Goal: Entertainment & Leisure: Consume media (video, audio)

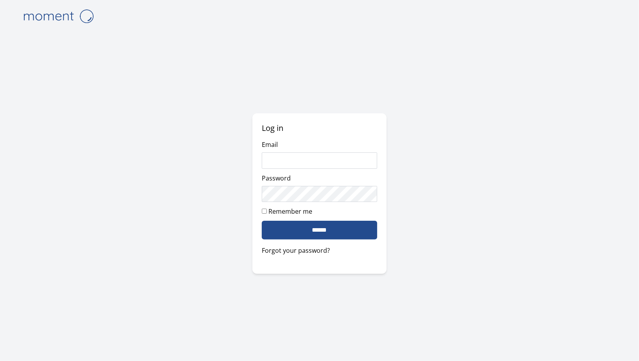
type input "**********"
click at [345, 233] on input "******" at bounding box center [319, 230] width 115 height 19
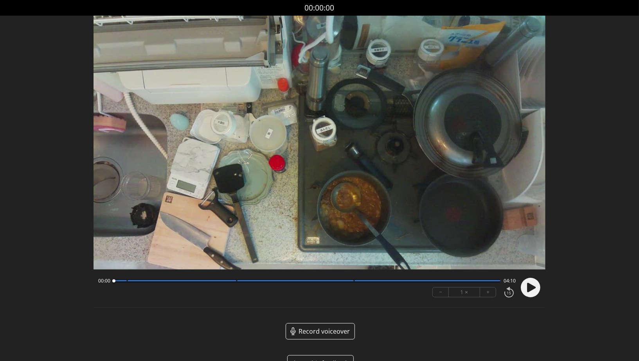
click at [534, 287] on icon at bounding box center [531, 287] width 9 height 9
click at [125, 282] on div at bounding box center [306, 281] width 387 height 4
click at [522, 292] on circle at bounding box center [531, 288] width 20 height 20
click at [114, 282] on div at bounding box center [306, 281] width 387 height 4
click at [535, 290] on circle at bounding box center [531, 288] width 20 height 20
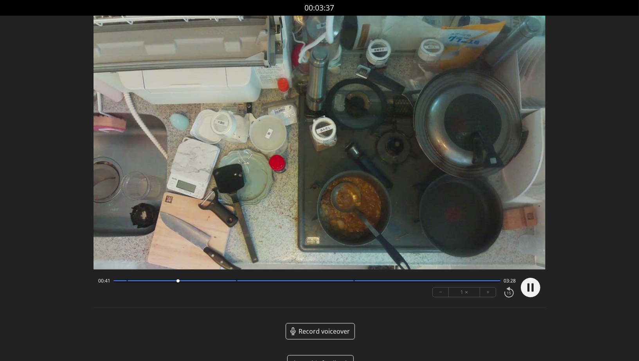
click at [224, 282] on div at bounding box center [182, 280] width 109 height 1
click at [533, 291] on circle at bounding box center [531, 288] width 20 height 20
click at [122, 282] on div at bounding box center [306, 281] width 387 height 4
click at [538, 289] on circle at bounding box center [531, 288] width 20 height 20
click at [233, 281] on div at bounding box center [182, 280] width 109 height 1
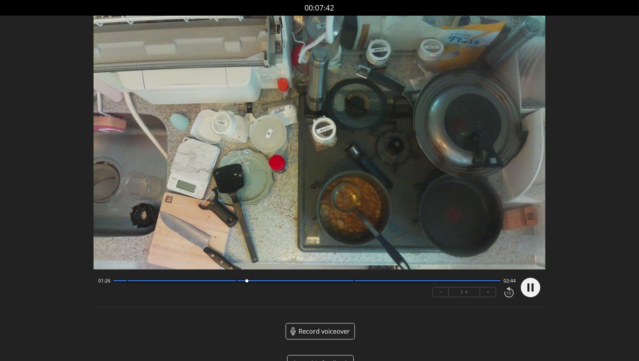
click at [530, 291] on circle at bounding box center [531, 288] width 20 height 20
click at [232, 282] on div at bounding box center [182, 280] width 109 height 1
click at [530, 288] on icon at bounding box center [531, 287] width 9 height 9
click at [352, 282] on div at bounding box center [295, 280] width 117 height 1
click at [348, 282] on div at bounding box center [295, 280] width 117 height 1
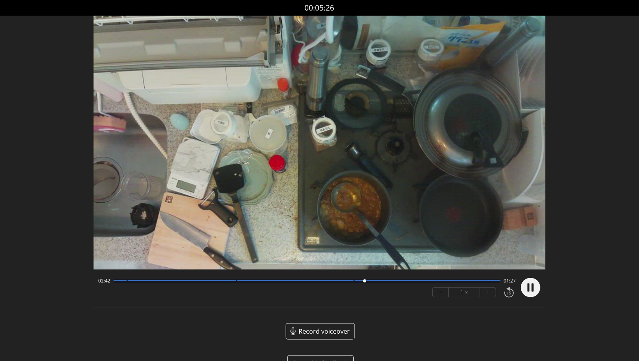
click at [420, 281] on div at bounding box center [427, 280] width 146 height 1
click at [470, 284] on div "− 1 × +" at bounding box center [472, 292] width 86 height 16
click at [508, 284] on span "00:51" at bounding box center [509, 281] width 12 height 6
click at [501, 283] on div "03:19 00:51" at bounding box center [306, 281] width 417 height 6
click at [497, 282] on div at bounding box center [427, 280] width 146 height 1
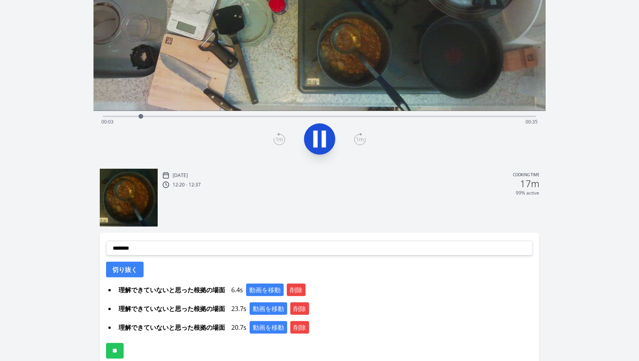
scroll to position [158, 0]
click at [208, 291] on span "理解できていないと思った根拠の場面" at bounding box center [171, 290] width 113 height 13
click at [257, 286] on button "動画を移動" at bounding box center [265, 290] width 38 height 13
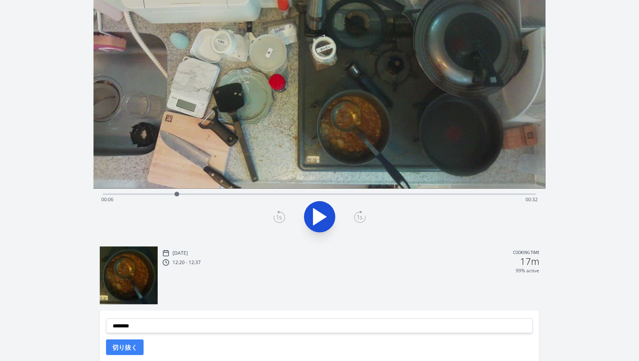
scroll to position [190, 0]
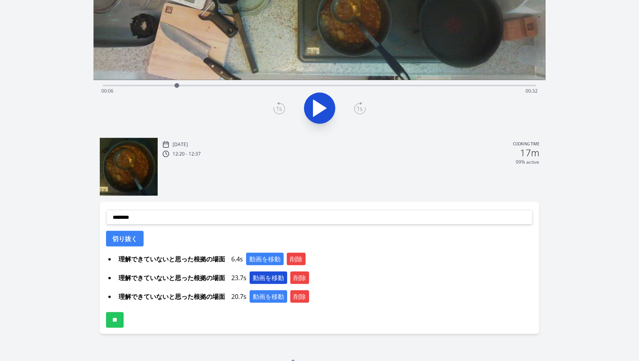
click at [266, 273] on button "動画を移動" at bounding box center [269, 278] width 38 height 13
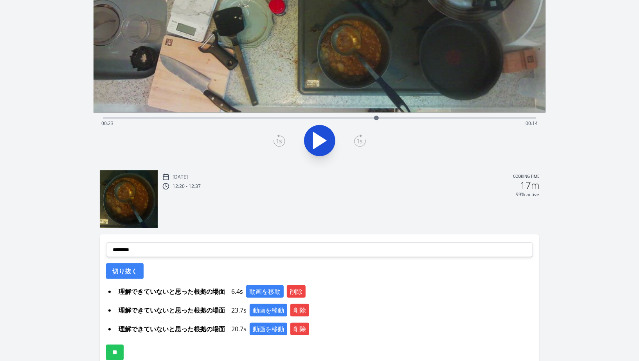
scroll to position [170, 0]
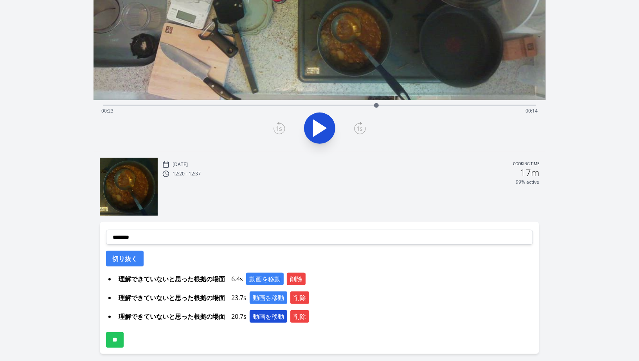
click at [272, 319] on button "動画を移動" at bounding box center [269, 317] width 38 height 13
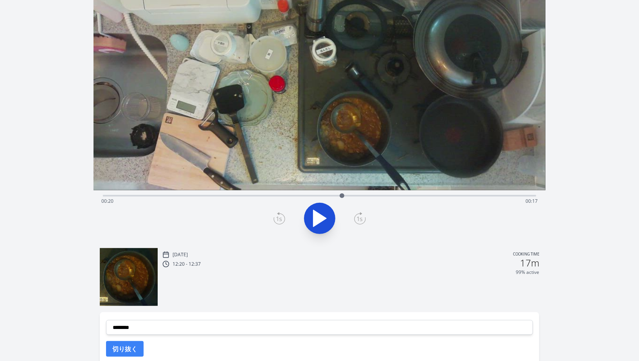
scroll to position [81, 0]
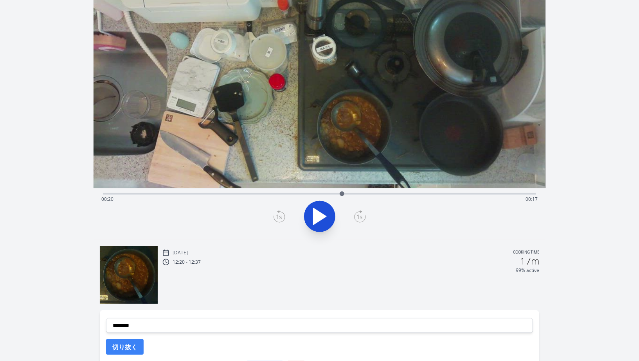
click at [107, 194] on div "Time elapsed: 00:20 Time remaining: 00:17" at bounding box center [319, 199] width 436 height 13
click at [311, 212] on icon at bounding box center [320, 217] width 22 height 22
